Goal: Transaction & Acquisition: Purchase product/service

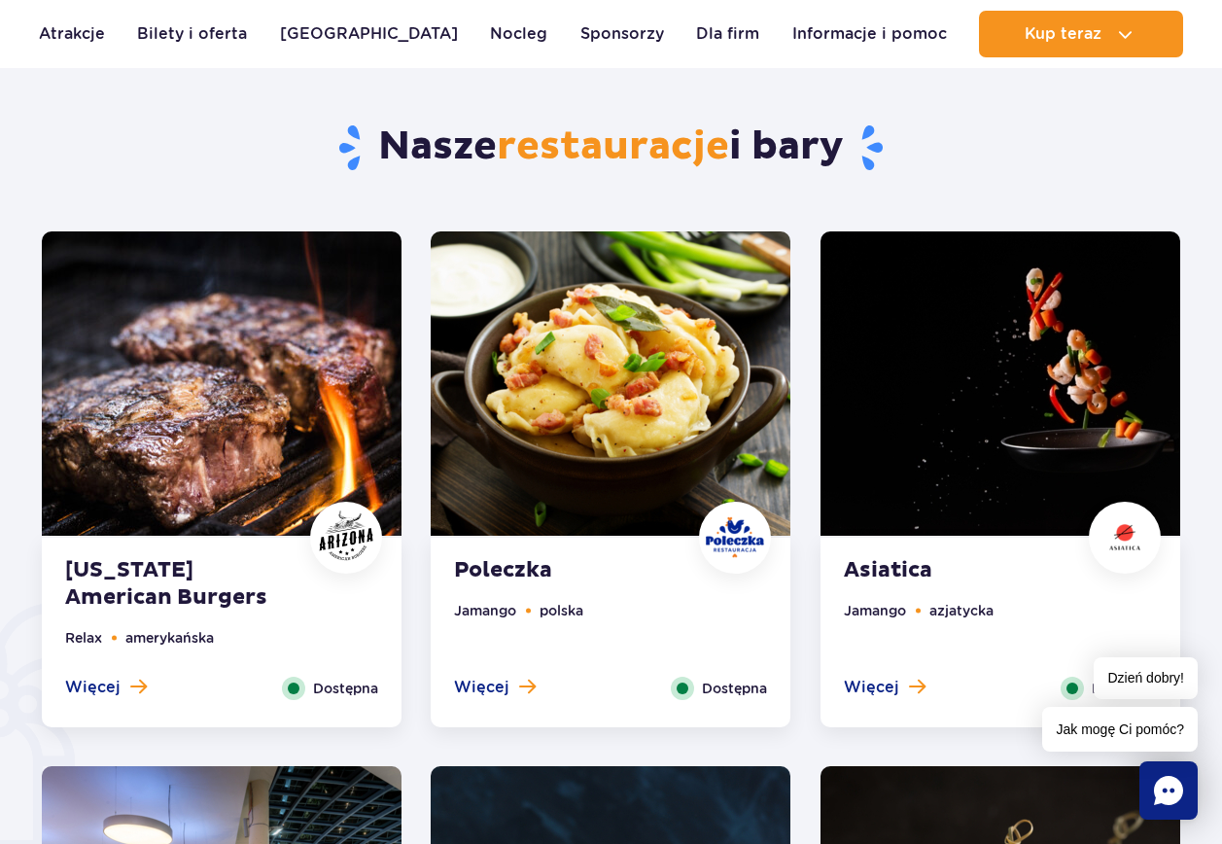
scroll to position [875, 0]
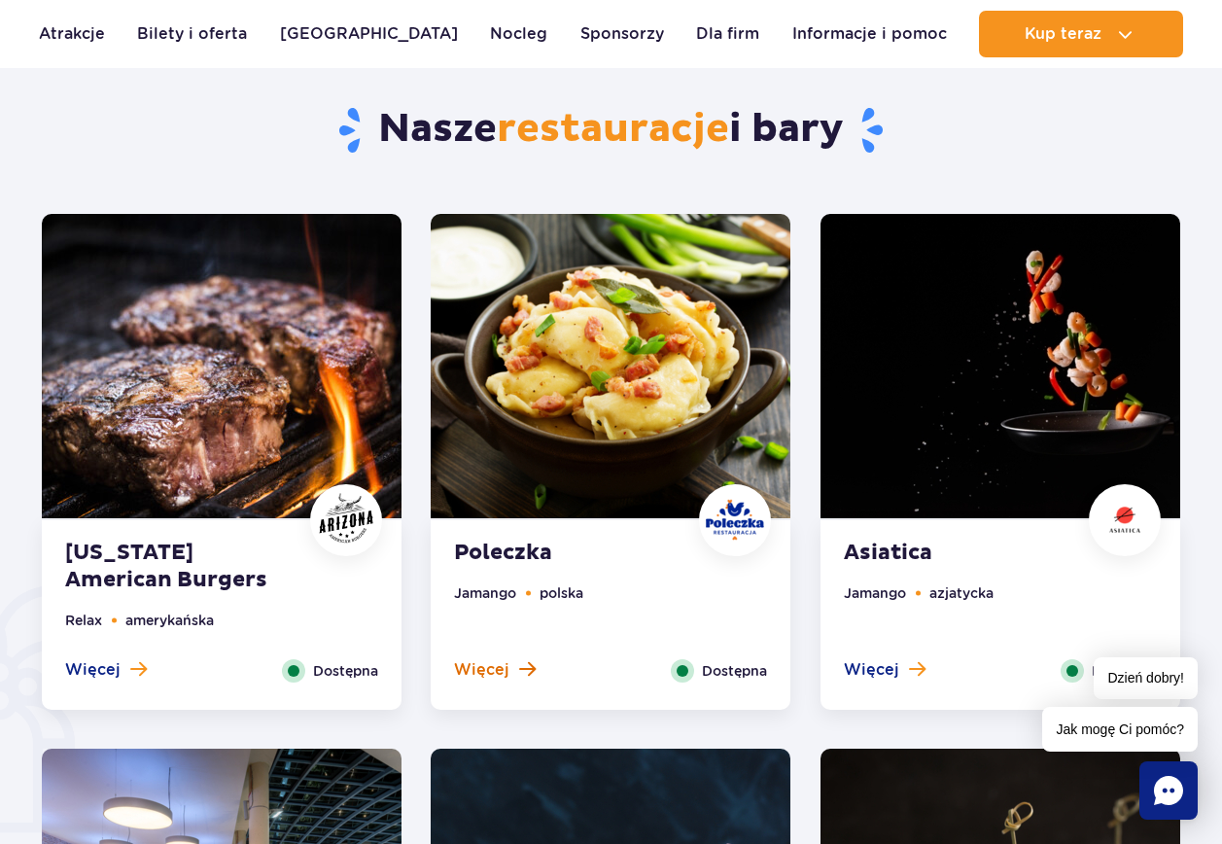
click at [489, 667] on span "Więcej" at bounding box center [481, 669] width 55 height 21
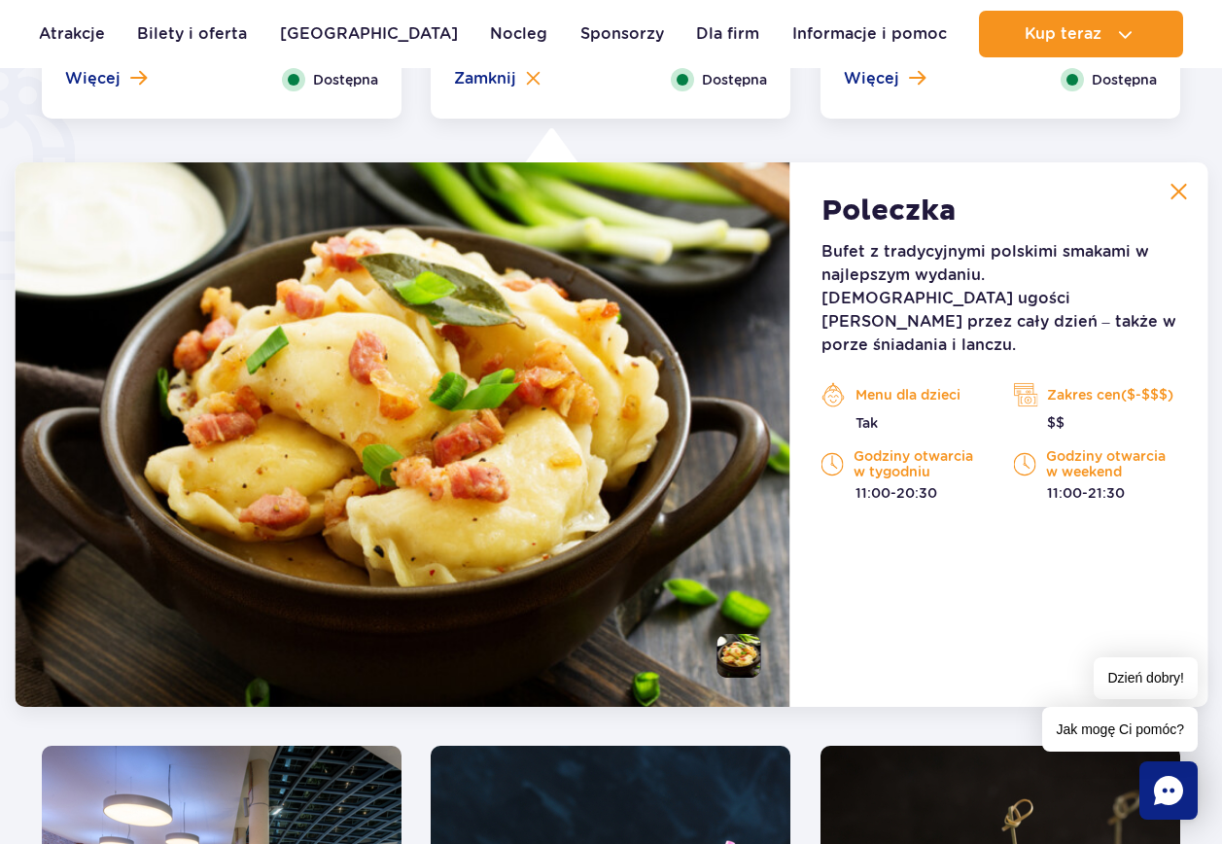
scroll to position [1415, 0]
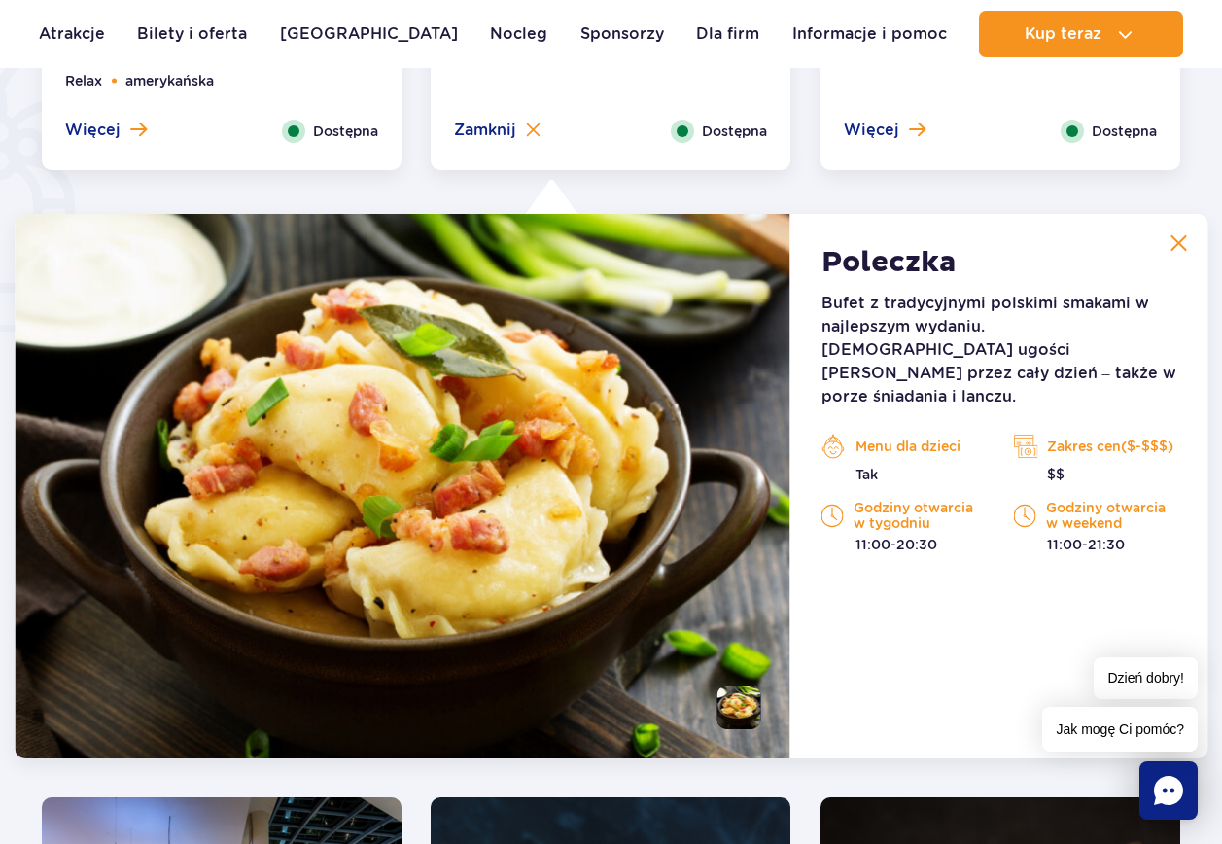
drag, startPoint x: 1105, startPoint y: 422, endPoint x: 1185, endPoint y: 424, distance: 80.7
click at [1185, 432] on div "Zakres cen($-$$$) $$" at bounding box center [1095, 458] width 193 height 53
drag, startPoint x: 1185, startPoint y: 424, endPoint x: 1035, endPoint y: 578, distance: 215.2
click at [1035, 581] on div "Poleczka Bufet z tradycyjnymi polskimi smakami w najlepszym wydaniu. Poleczka u…" at bounding box center [998, 486] width 417 height 545
click at [1086, 535] on p "11:00-21:30" at bounding box center [1094, 544] width 163 height 19
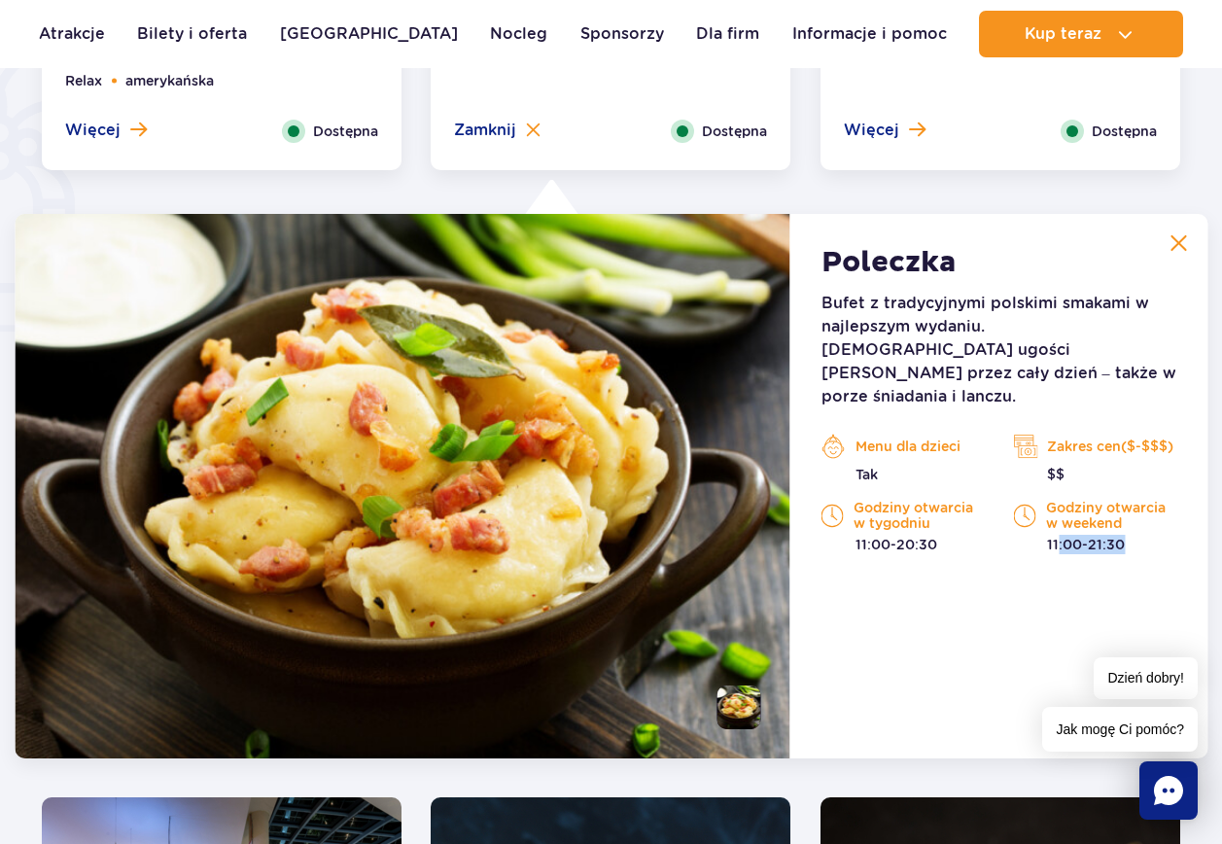
drag, startPoint x: 1062, startPoint y: 520, endPoint x: 1132, endPoint y: 515, distance: 70.2
click at [1132, 535] on p "11:00-21:30" at bounding box center [1094, 544] width 163 height 19
drag, startPoint x: 1132, startPoint y: 515, endPoint x: 1000, endPoint y: 567, distance: 141.9
click at [1005, 575] on div "Poleczka Bufet z tradycyjnymi polskimi smakami w najlepszym wydaniu. Poleczka u…" at bounding box center [998, 486] width 417 height 545
click at [869, 432] on p "Menu dla dzieci" at bounding box center [903, 446] width 163 height 29
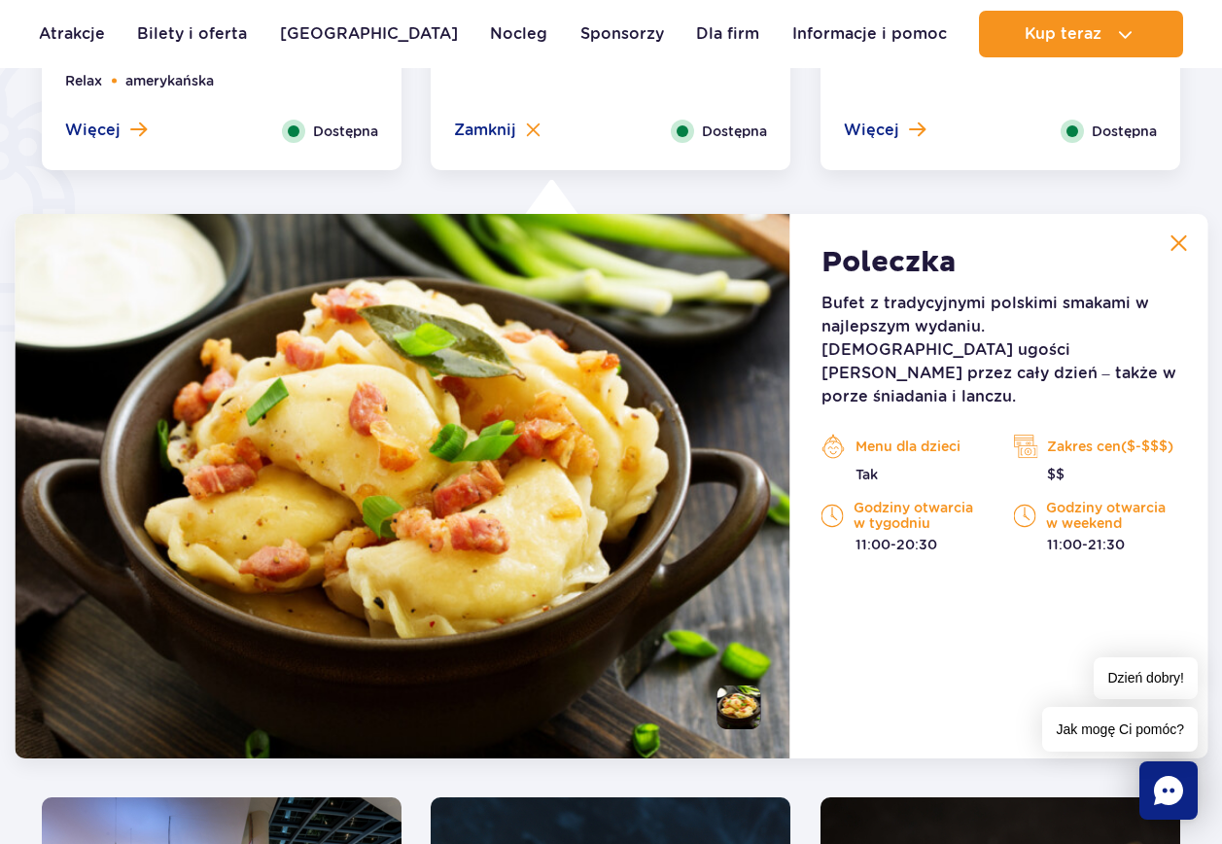
click at [840, 501] on img at bounding box center [833, 515] width 22 height 29
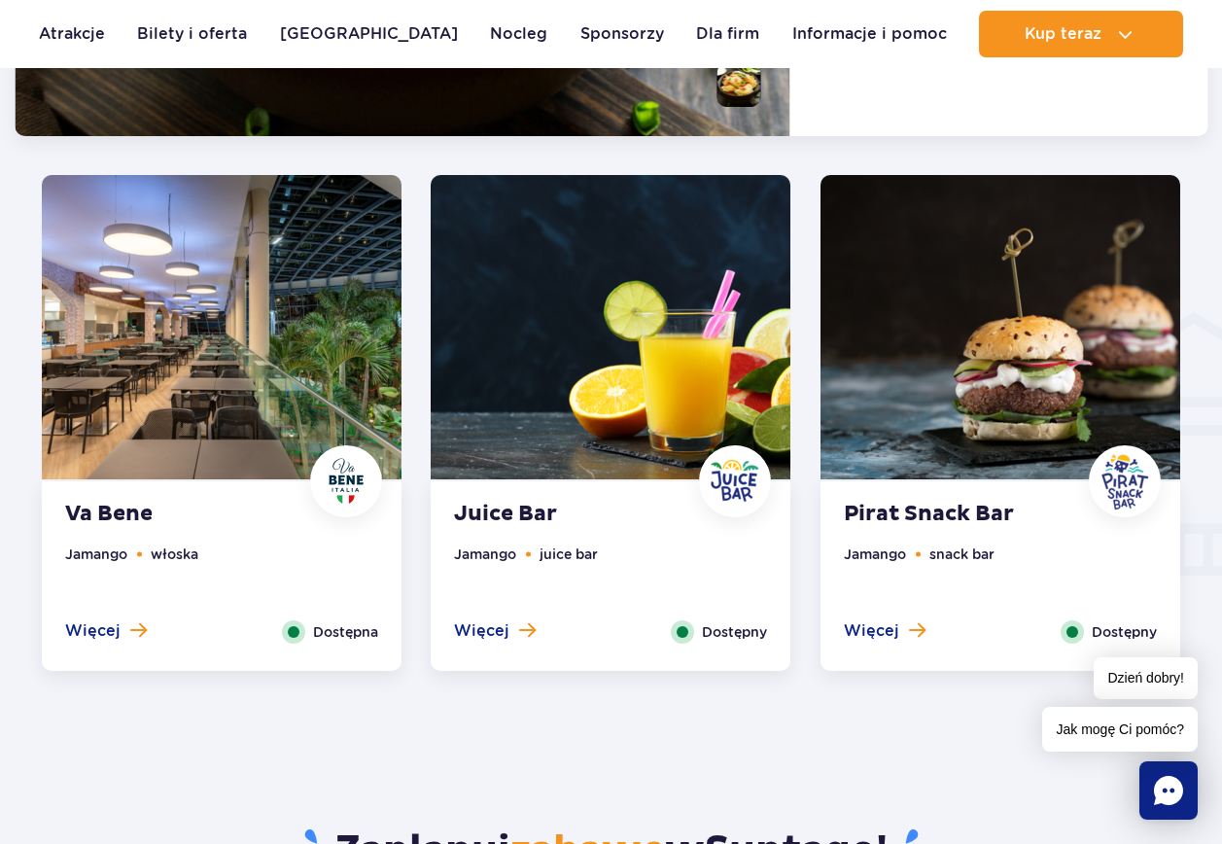
scroll to position [1901, 0]
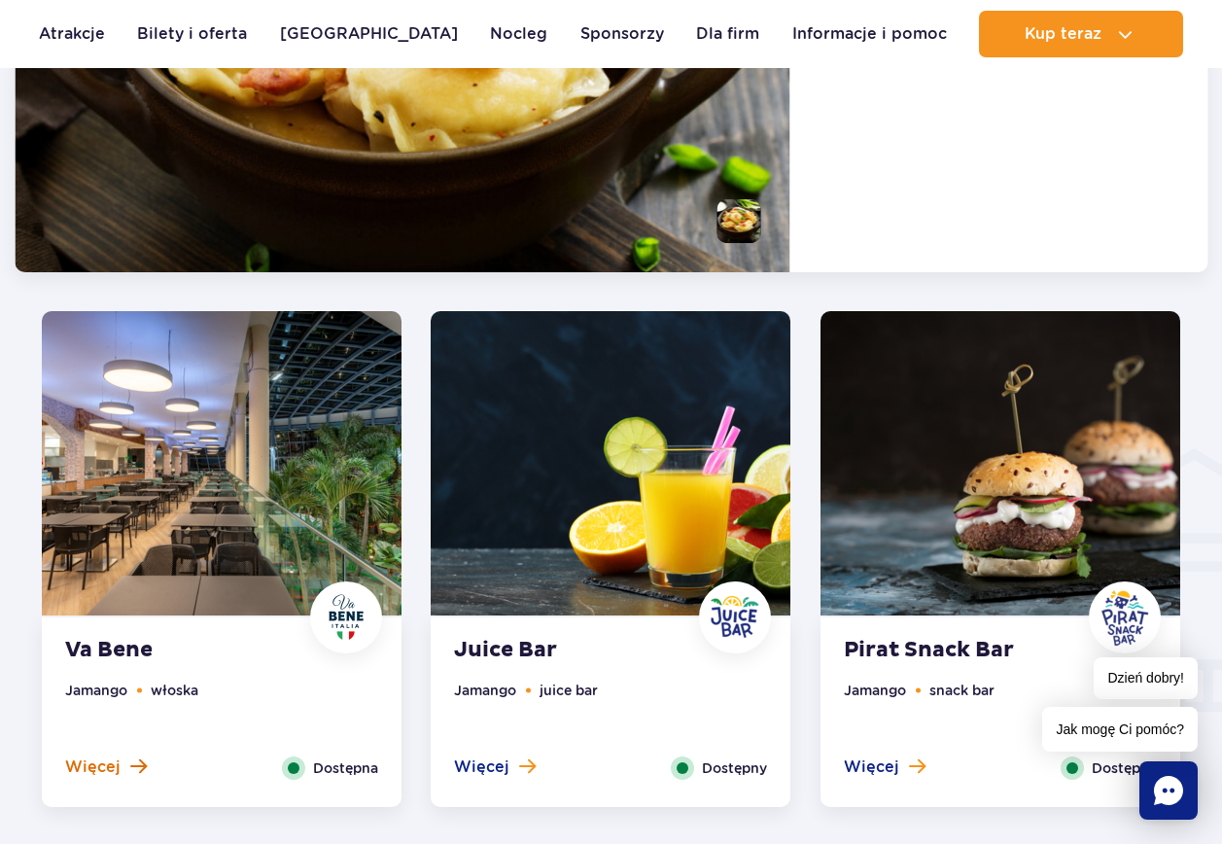
click at [86, 759] on span "Więcej" at bounding box center [92, 766] width 55 height 21
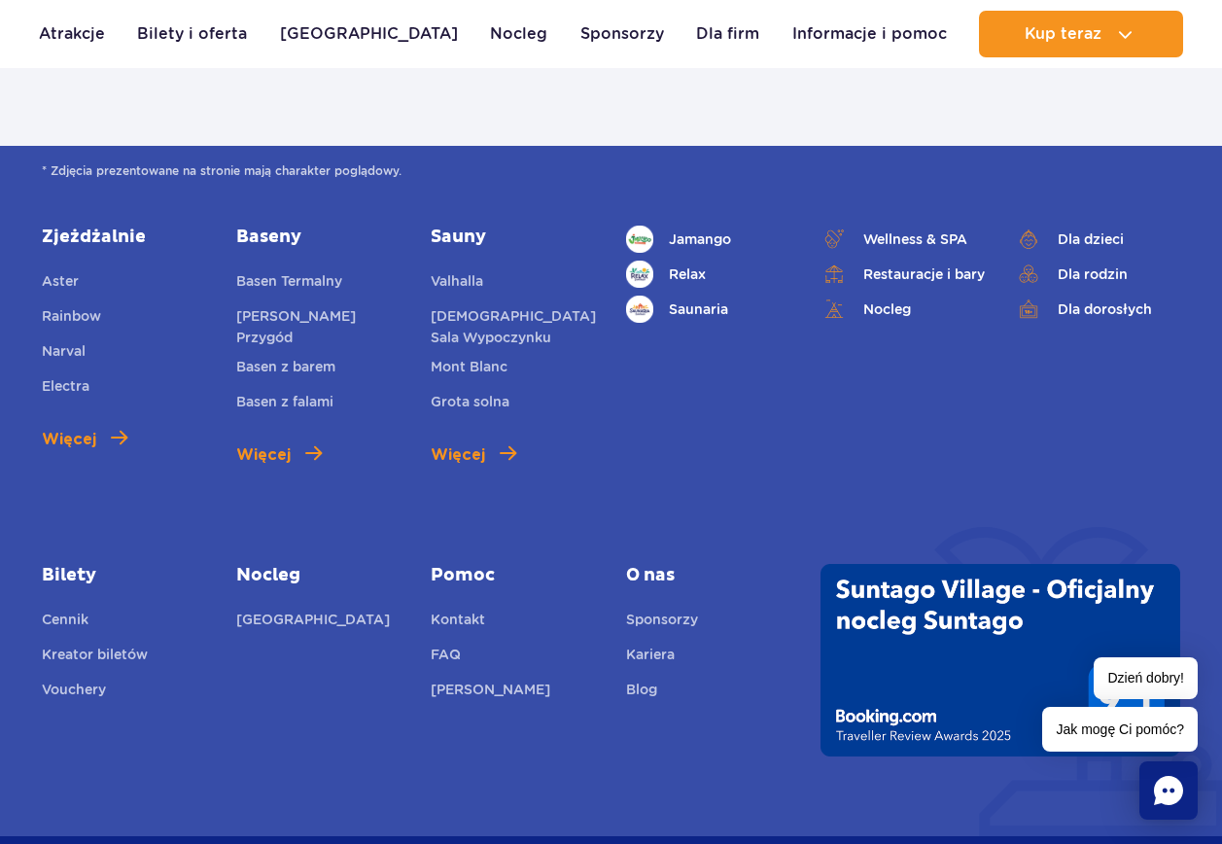
scroll to position [4637, 0]
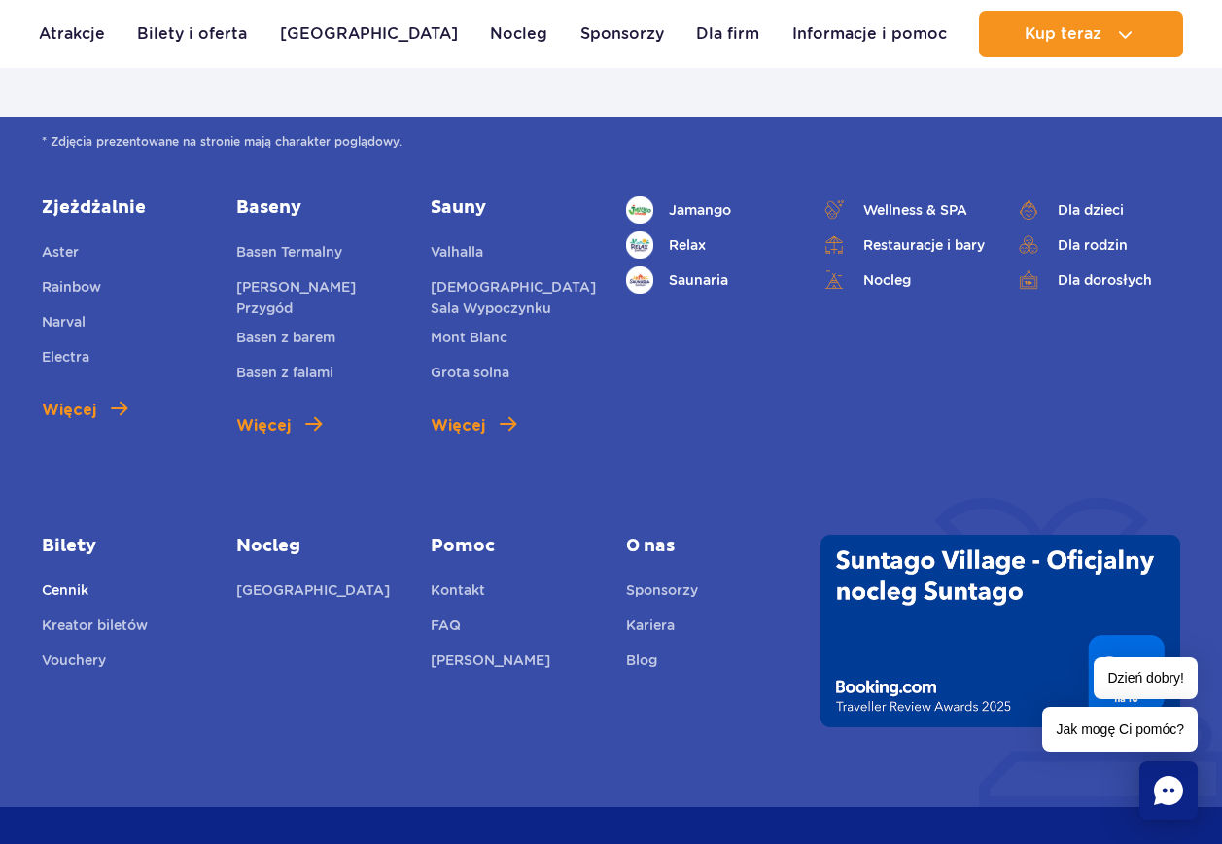
click at [54, 600] on link "Cennik" at bounding box center [65, 593] width 47 height 27
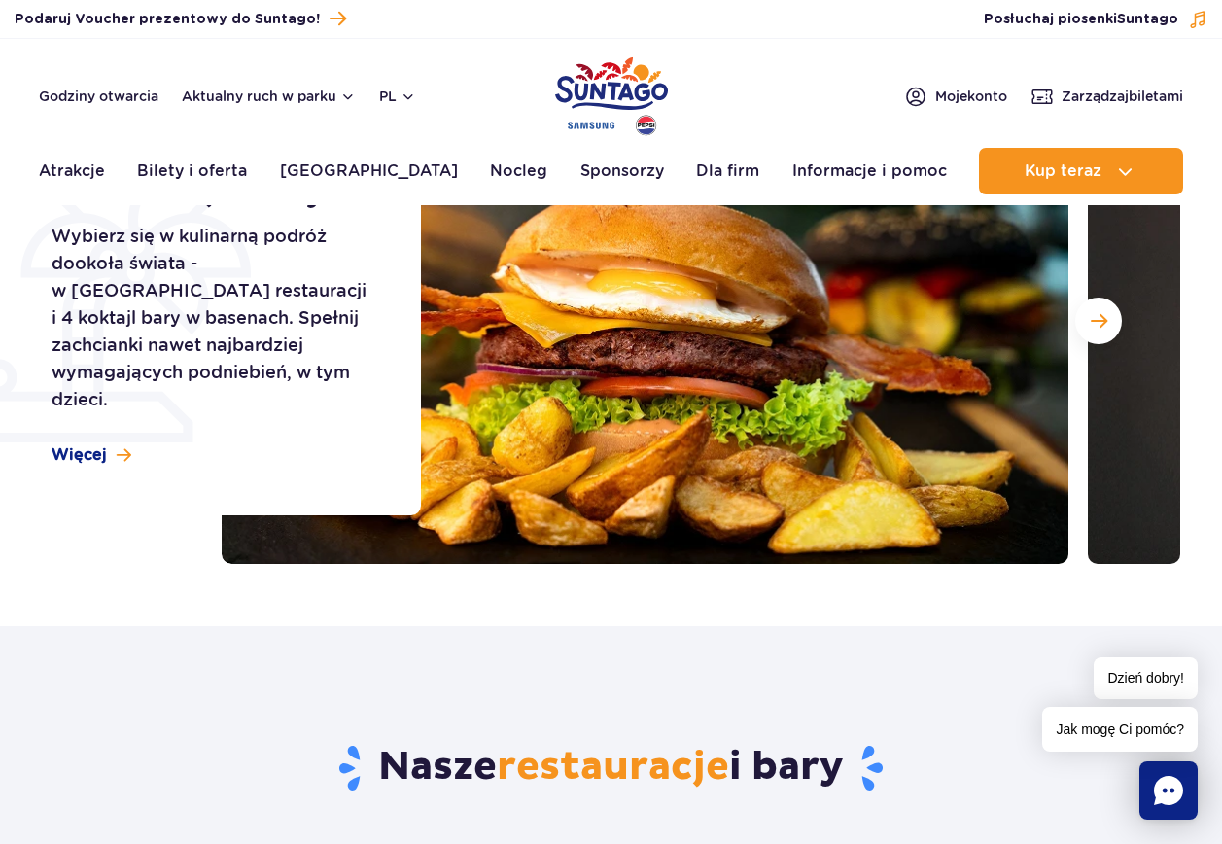
scroll to position [0, 0]
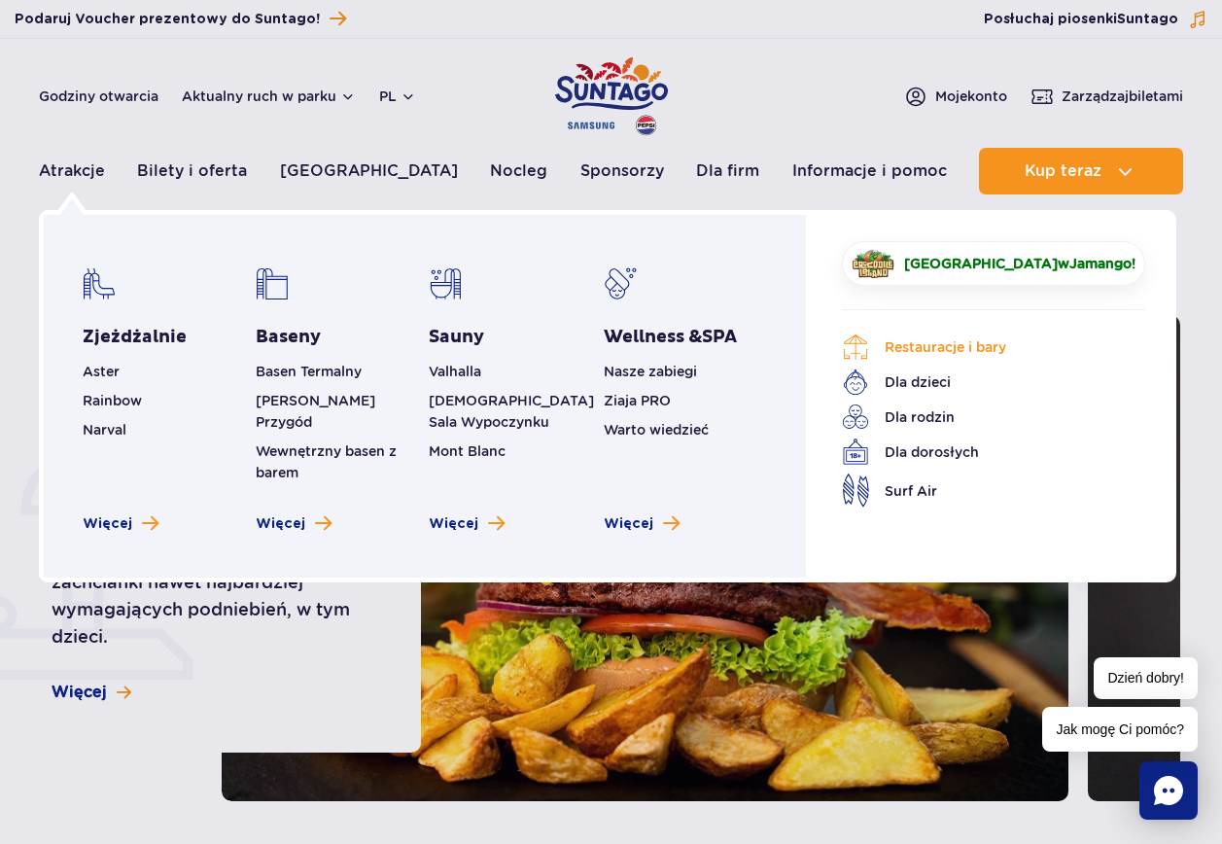
click at [950, 353] on link "Restauracje i bary" at bounding box center [979, 347] width 274 height 27
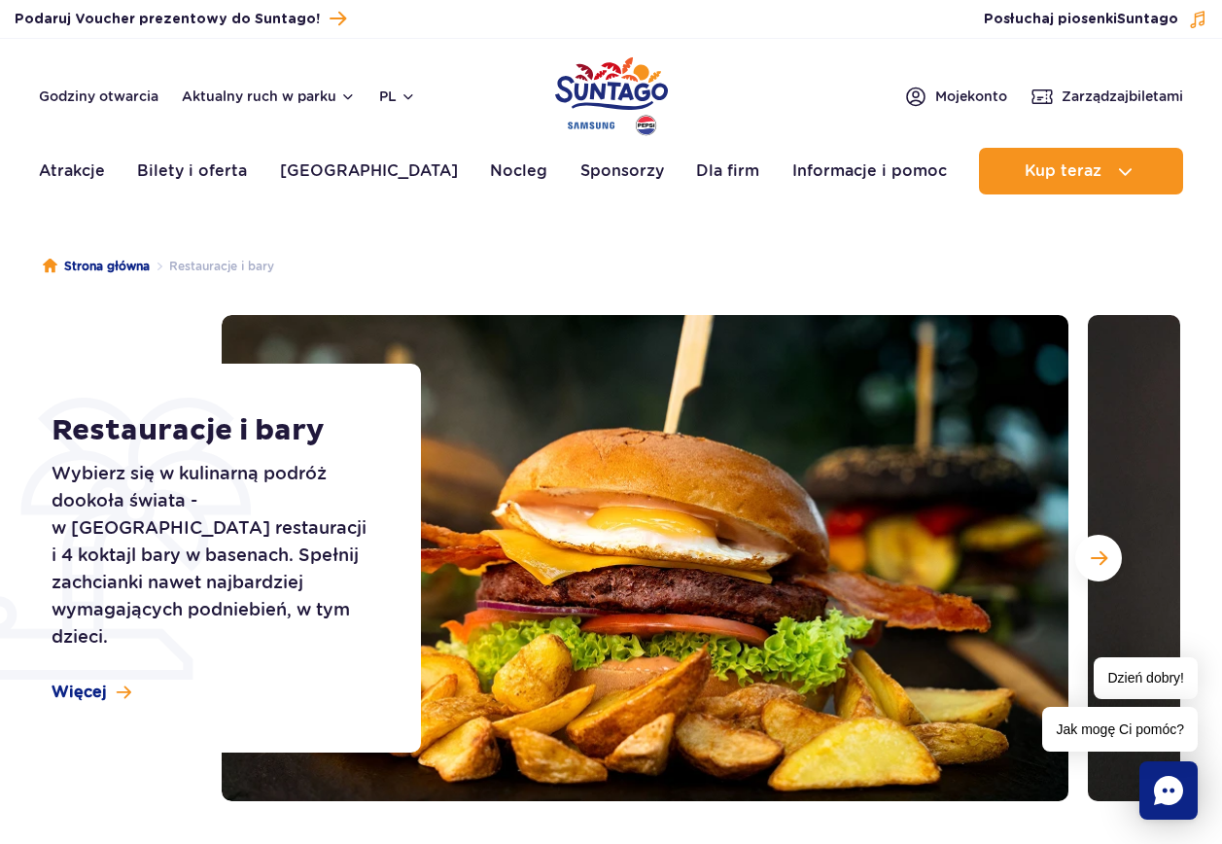
click at [667, 247] on ul "Strona główna Restauracje i bary" at bounding box center [612, 266] width 1138 height 97
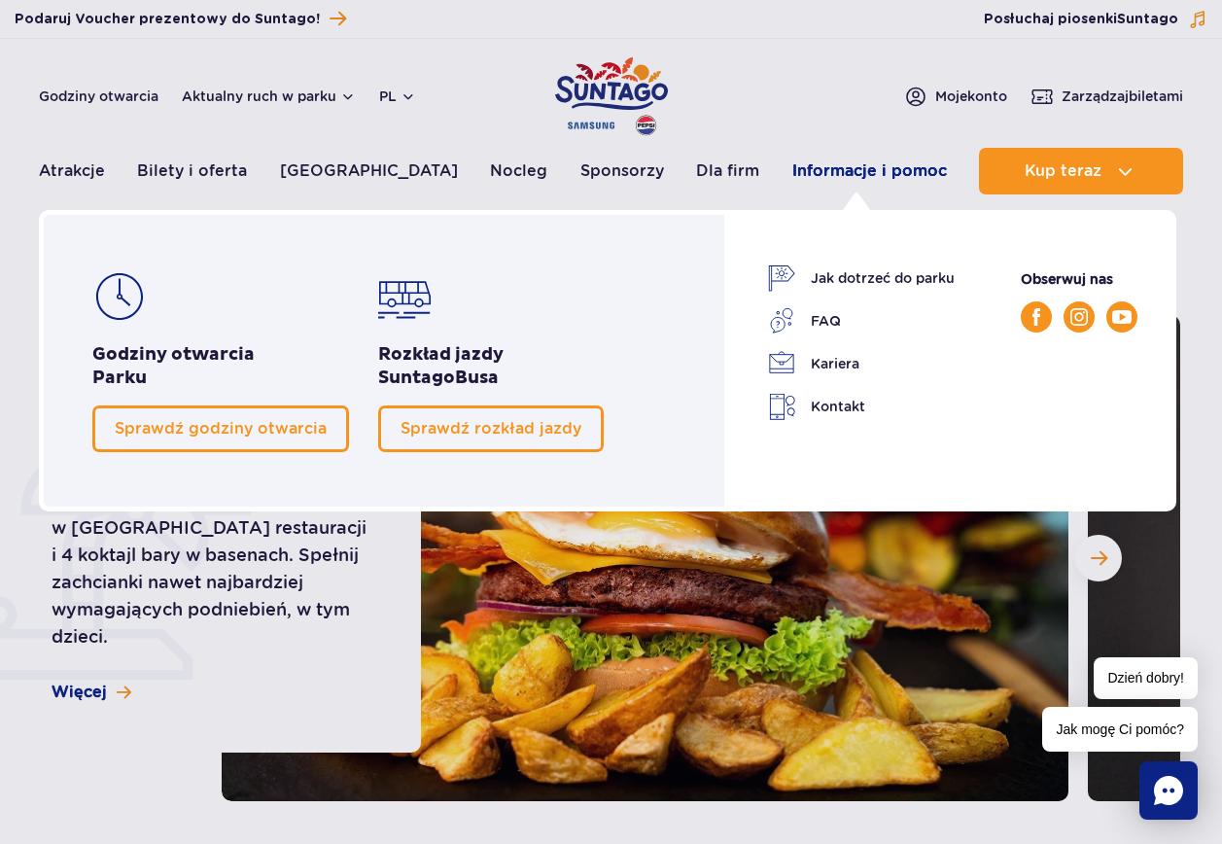
click at [861, 167] on link "Informacje i pomoc" at bounding box center [869, 171] width 155 height 47
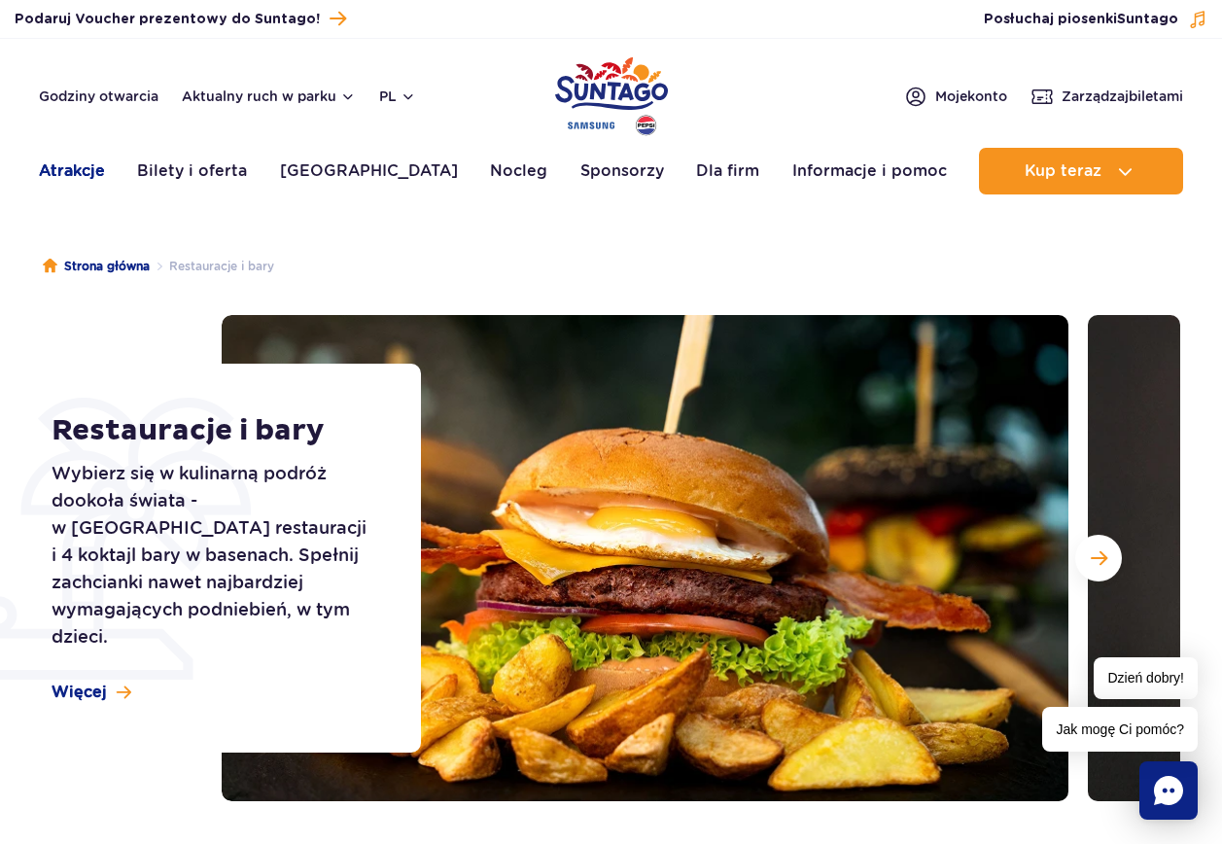
click at [77, 172] on link "Atrakcje" at bounding box center [72, 171] width 66 height 47
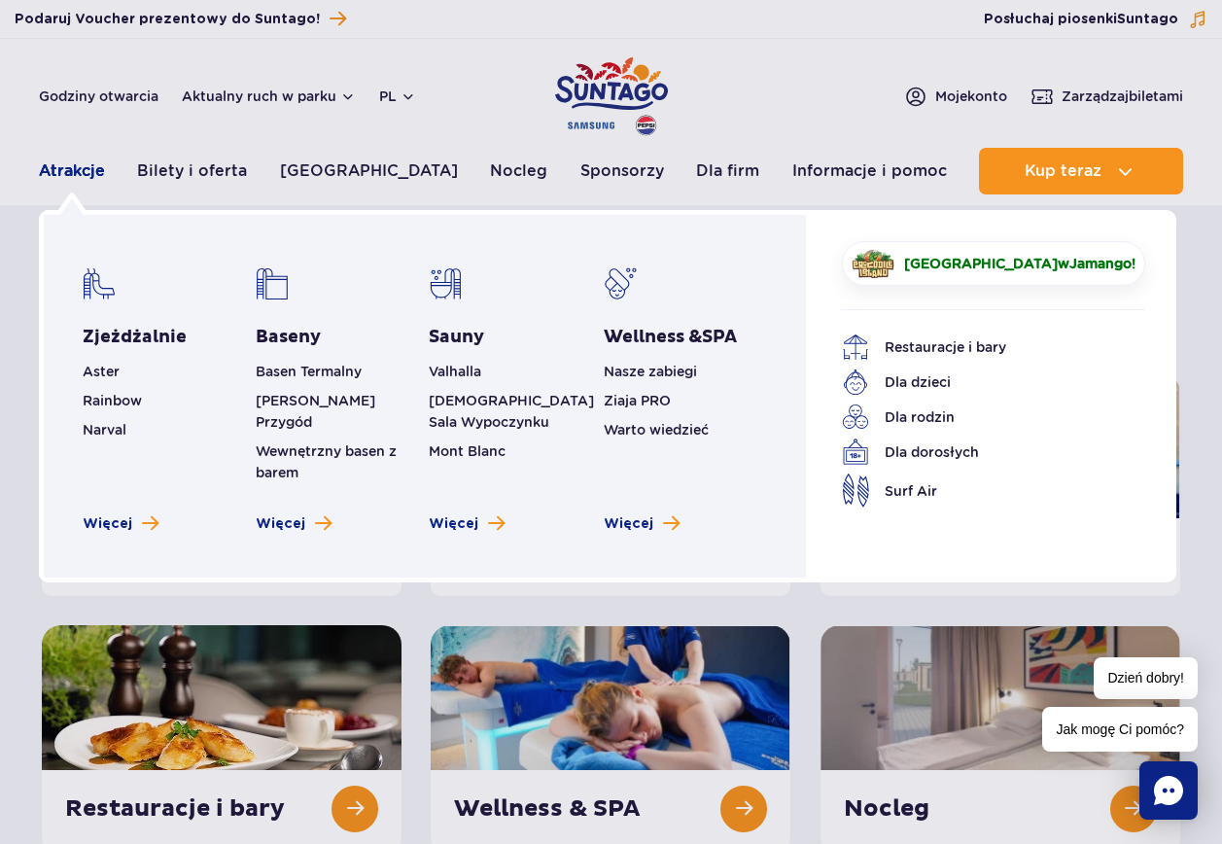
click at [52, 166] on link "Atrakcje" at bounding box center [72, 171] width 66 height 47
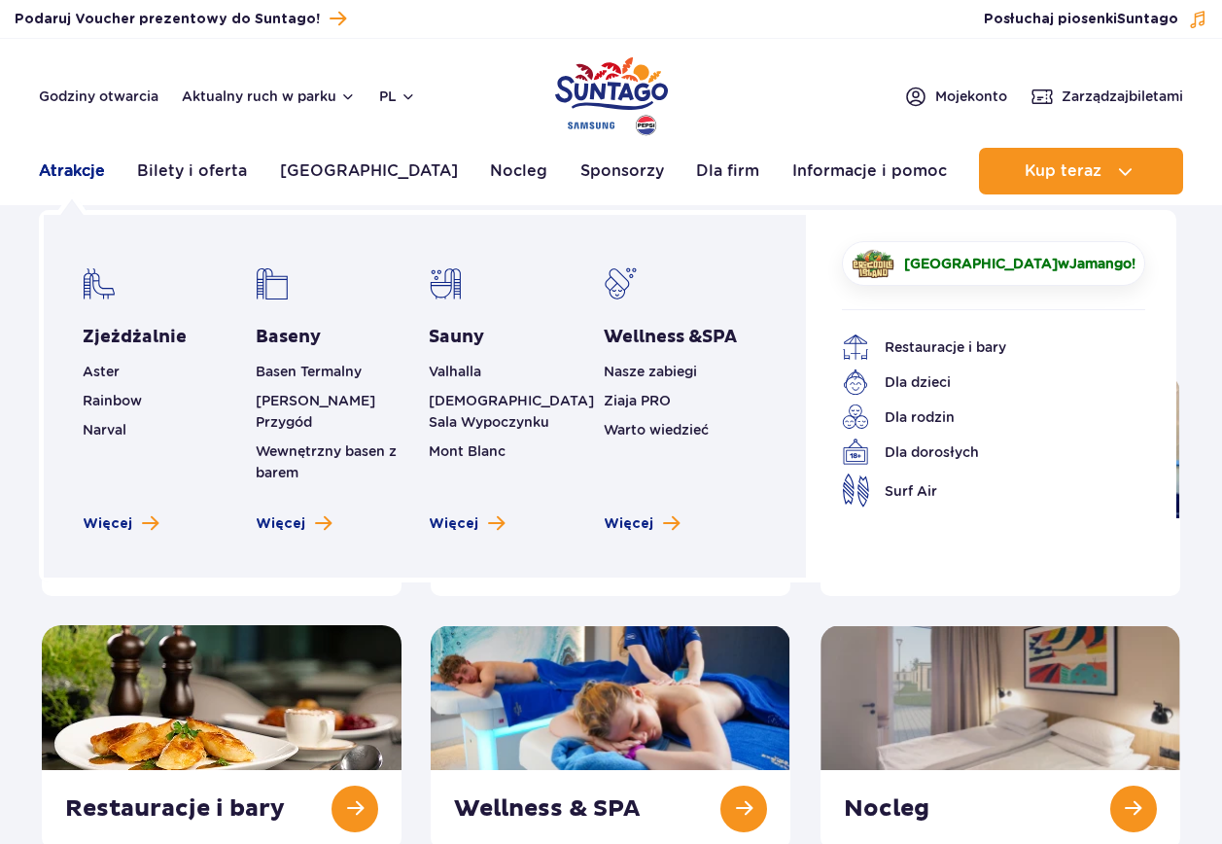
click at [97, 176] on link "Atrakcje" at bounding box center [72, 171] width 66 height 47
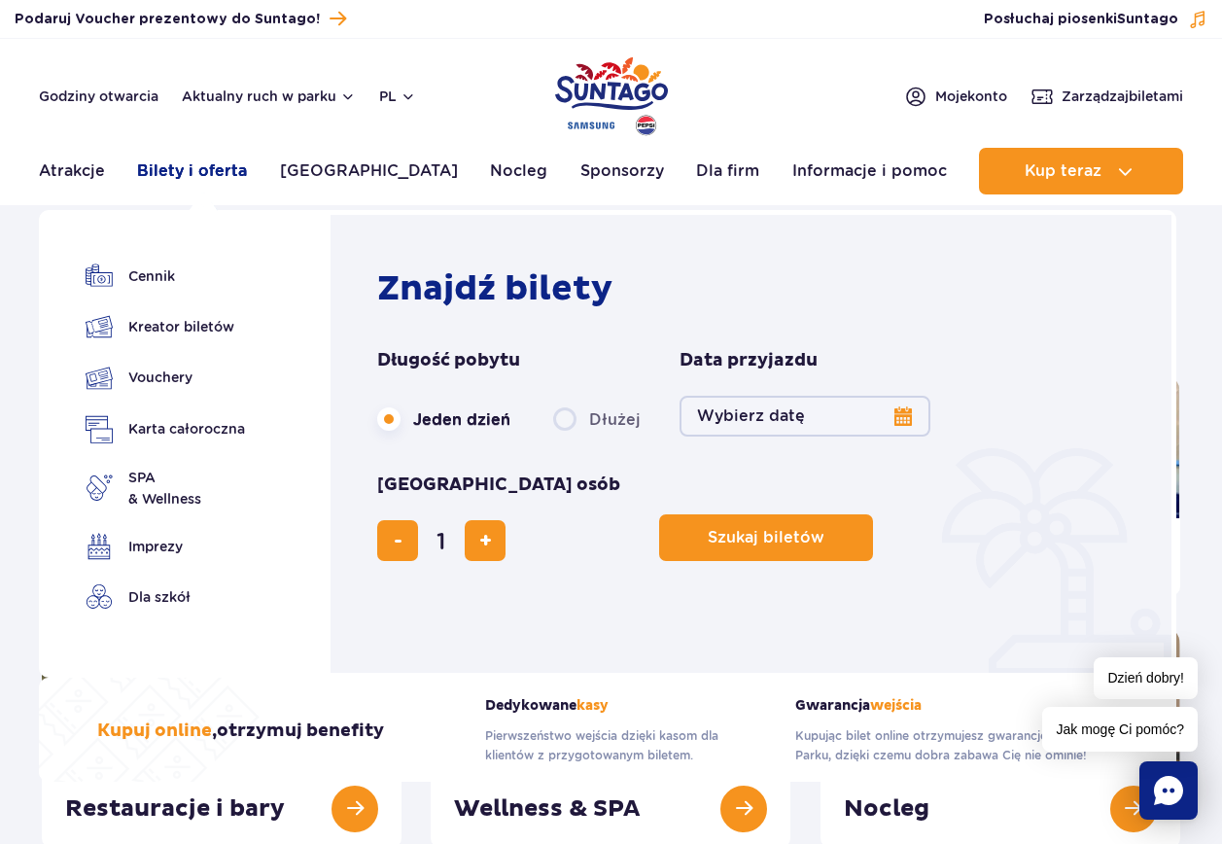
click at [221, 185] on link "Bilety i oferta" at bounding box center [192, 171] width 110 height 47
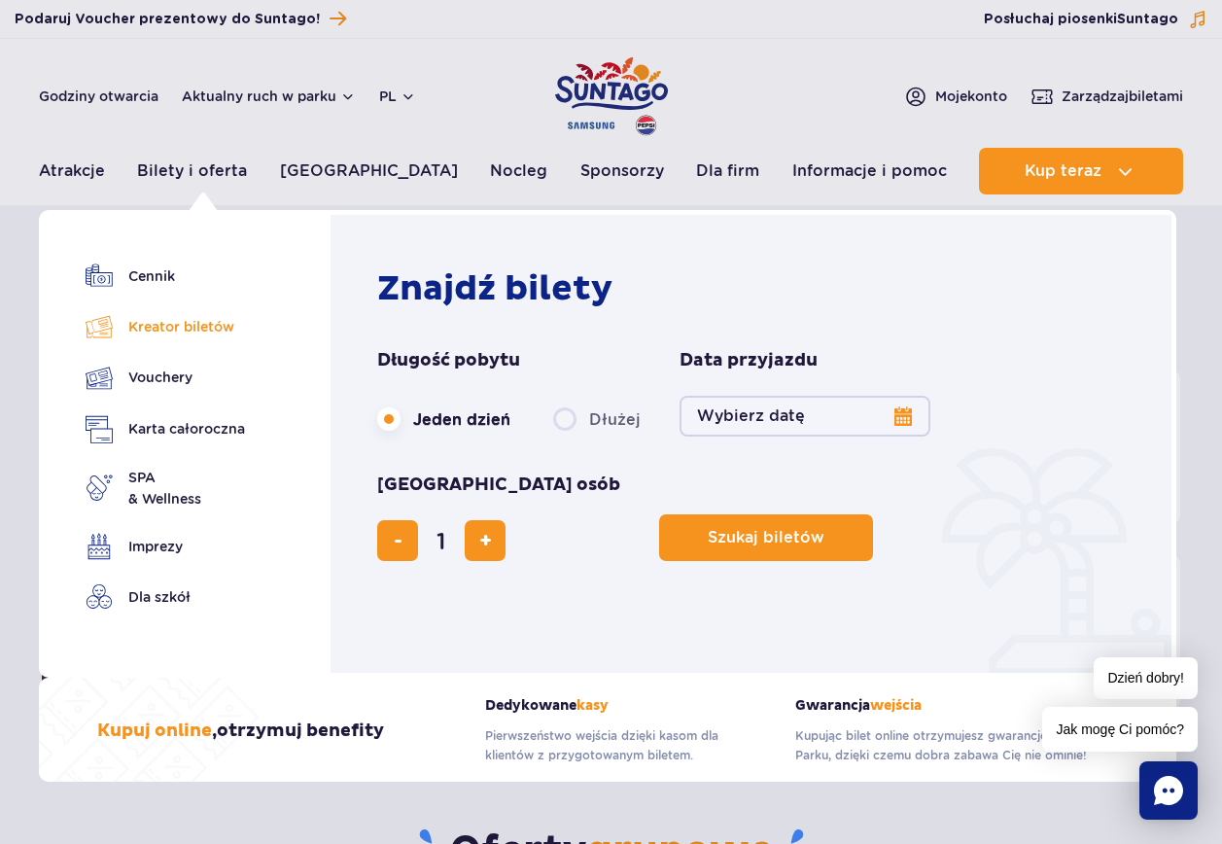
click at [165, 332] on link "Kreator biletów" at bounding box center [165, 326] width 159 height 27
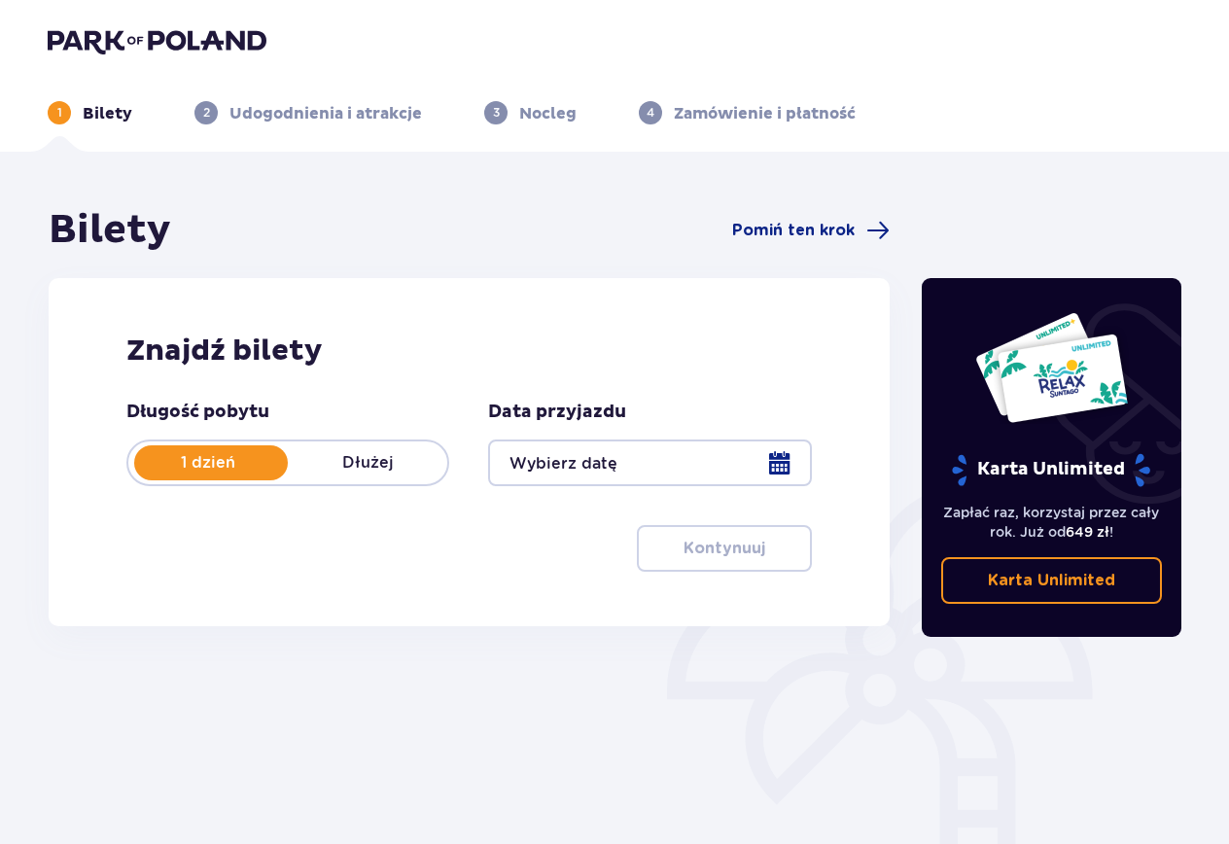
click at [1038, 581] on p "Karta Unlimited" at bounding box center [1051, 580] width 127 height 21
